Goal: Communication & Community: Share content

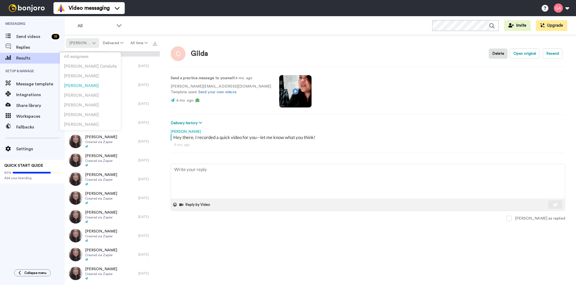
click at [93, 43] on icon at bounding box center [93, 43] width 3 height 4
click at [83, 55] on span "All assignees" at bounding box center [76, 57] width 25 height 4
type textarea "x"
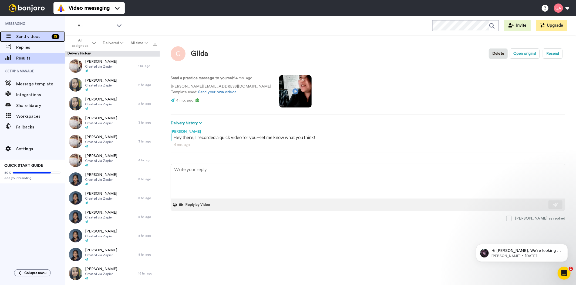
click at [37, 37] on span "Send videos" at bounding box center [32, 36] width 33 height 6
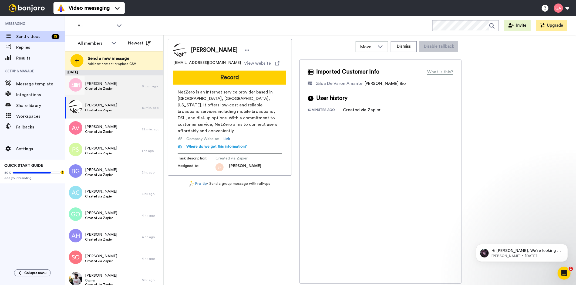
click at [103, 88] on span "Created via Zapier" at bounding box center [101, 89] width 32 height 4
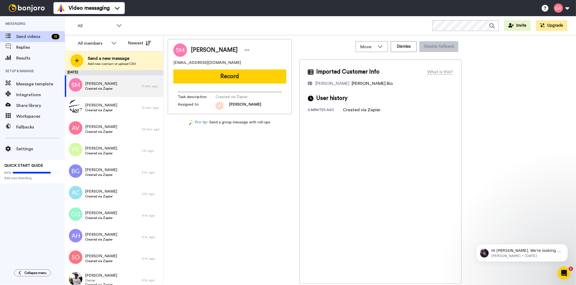
click at [218, 49] on span "[PERSON_NAME]" at bounding box center [214, 50] width 47 height 8
click at [217, 49] on span "[PERSON_NAME]" at bounding box center [214, 50] width 47 height 8
click at [23, 36] on span "Send videos" at bounding box center [32, 36] width 33 height 6
click at [86, 47] on div "All members" at bounding box center [97, 43] width 48 height 11
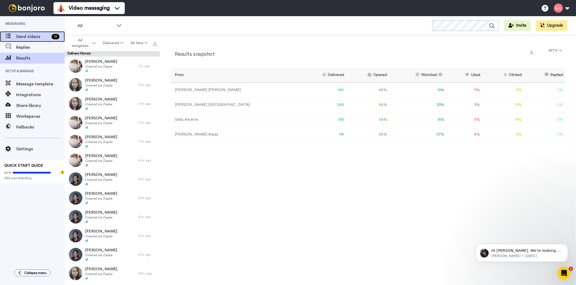
click at [32, 34] on span "Send videos" at bounding box center [32, 36] width 33 height 6
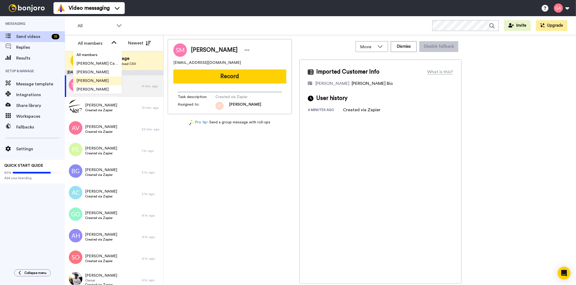
click at [95, 78] on span "[PERSON_NAME]" at bounding box center [92, 80] width 39 height 5
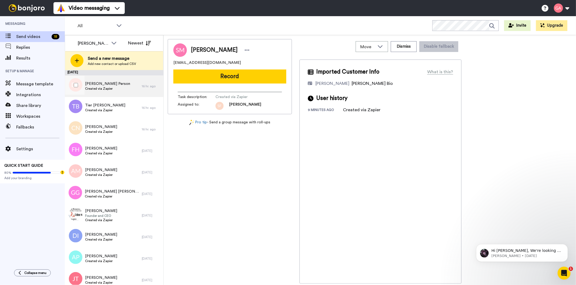
click at [101, 90] on span "Created via Zapier" at bounding box center [107, 89] width 45 height 4
click at [215, 49] on span "[PERSON_NAME] Person" at bounding box center [224, 50] width 66 height 8
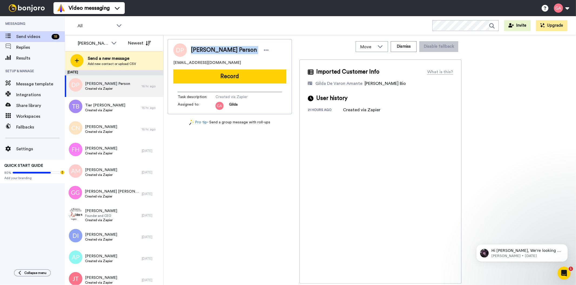
click at [215, 49] on span "[PERSON_NAME] Person" at bounding box center [224, 50] width 66 height 8
copy div "[PERSON_NAME] Person"
